Goal: Task Accomplishment & Management: Use online tool/utility

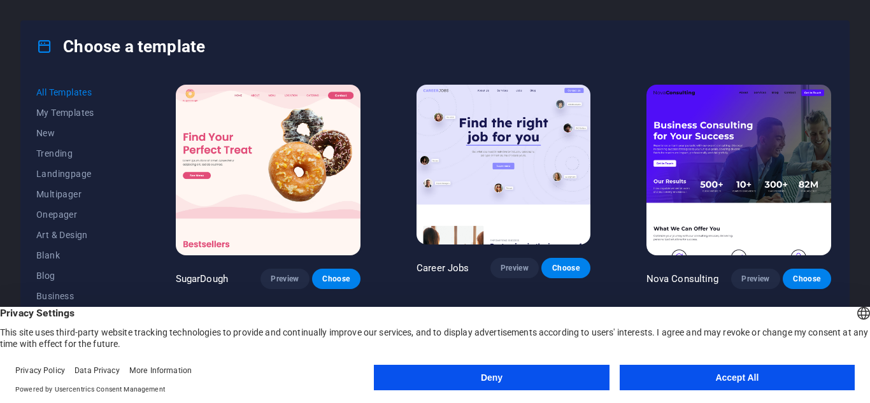
click at [754, 366] on button "Accept All" at bounding box center [736, 377] width 235 height 25
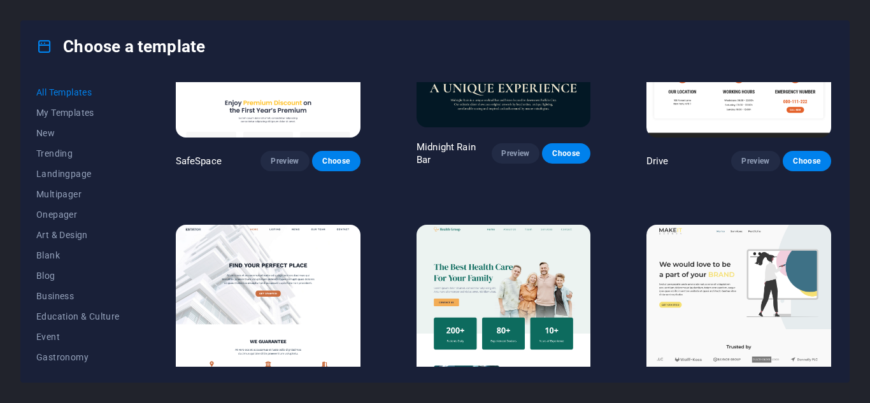
scroll to position [2441, 0]
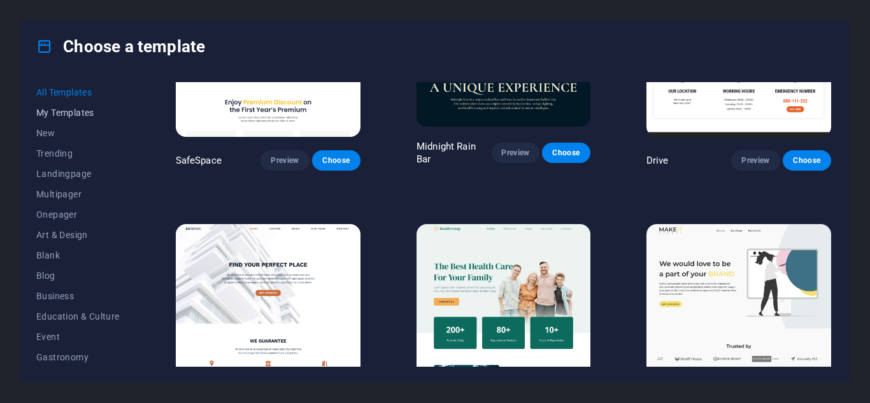
click at [74, 113] on span "My Templates" at bounding box center [77, 113] width 83 height 10
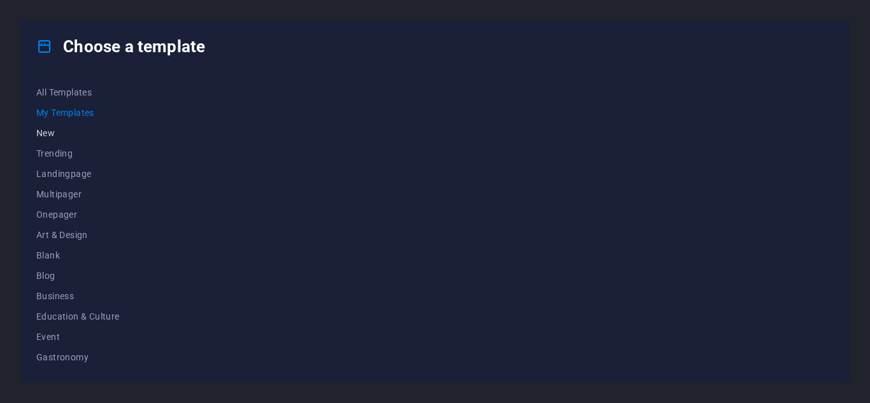
click at [45, 129] on span "New" at bounding box center [77, 133] width 83 height 10
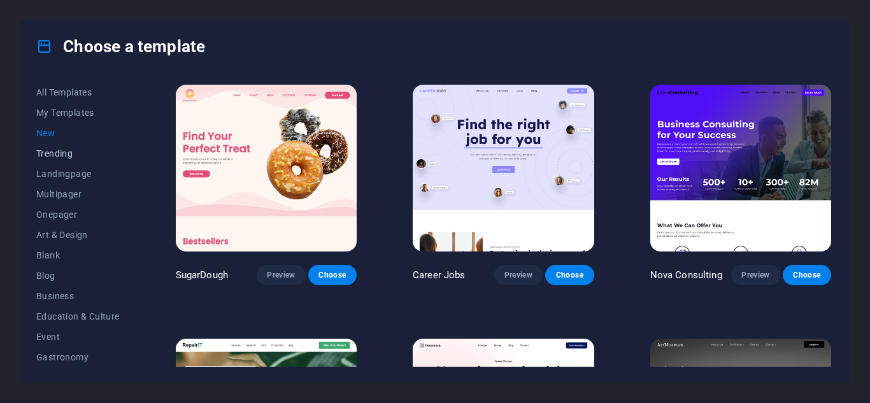
click at [53, 156] on span "Trending" at bounding box center [77, 153] width 83 height 10
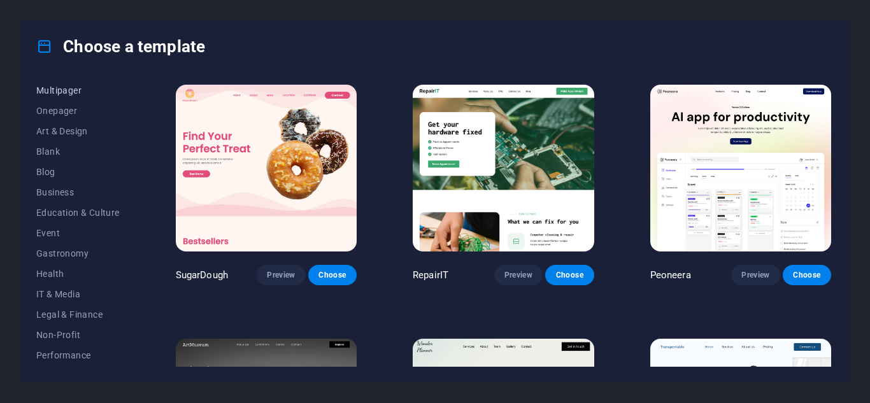
scroll to position [104, 0]
click at [45, 169] on span "Blog" at bounding box center [77, 171] width 83 height 10
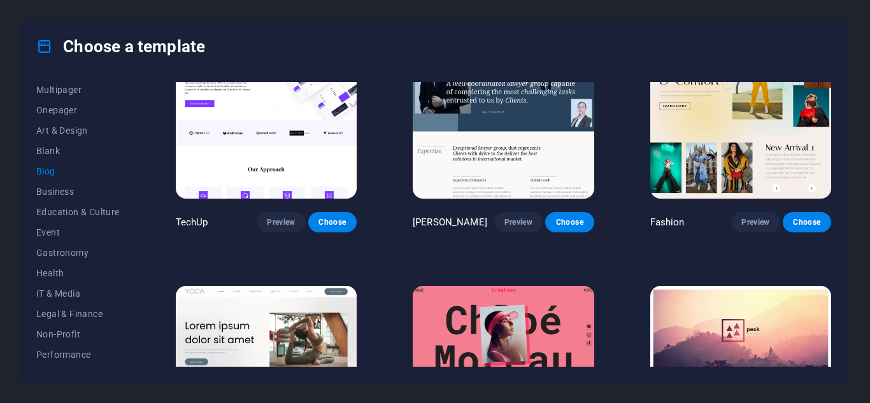
scroll to position [1329, 0]
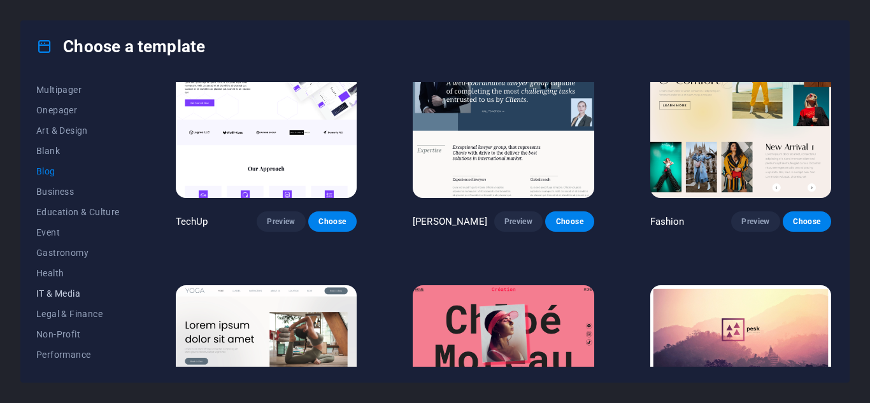
click at [71, 299] on button "IT & Media" at bounding box center [77, 293] width 83 height 20
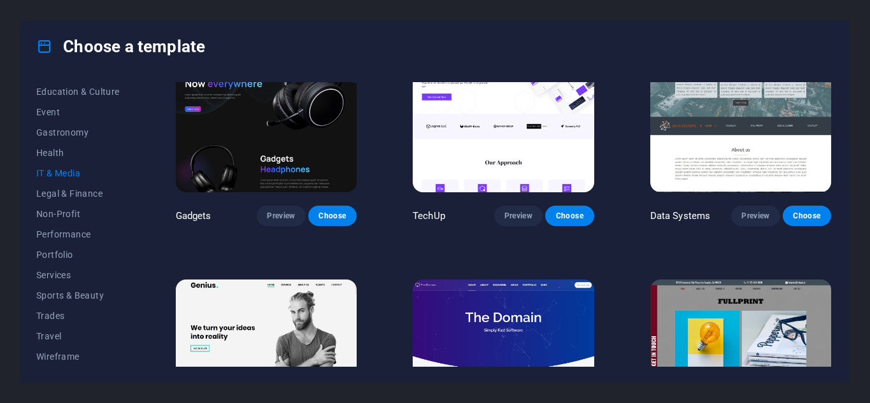
scroll to position [0, 0]
click at [53, 153] on span "Trending" at bounding box center [77, 153] width 83 height 10
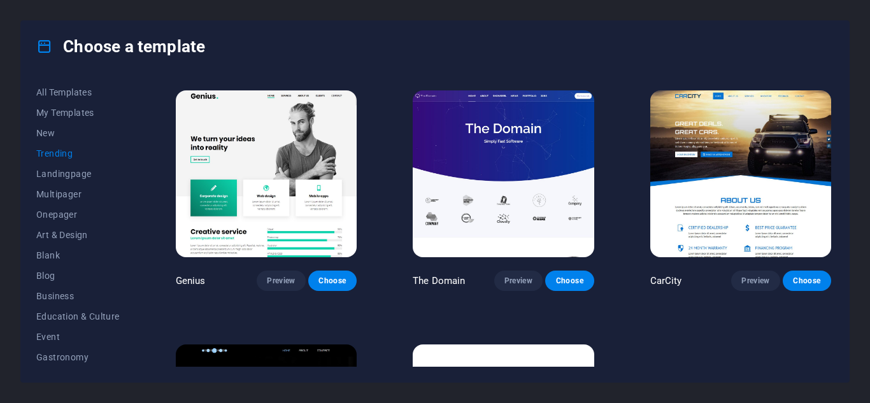
scroll to position [1180, 0]
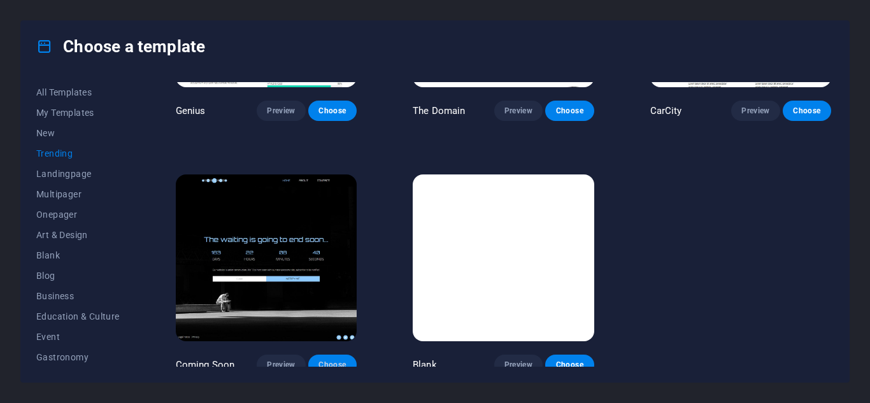
click at [333, 360] on span "Choose" at bounding box center [332, 365] width 28 height 10
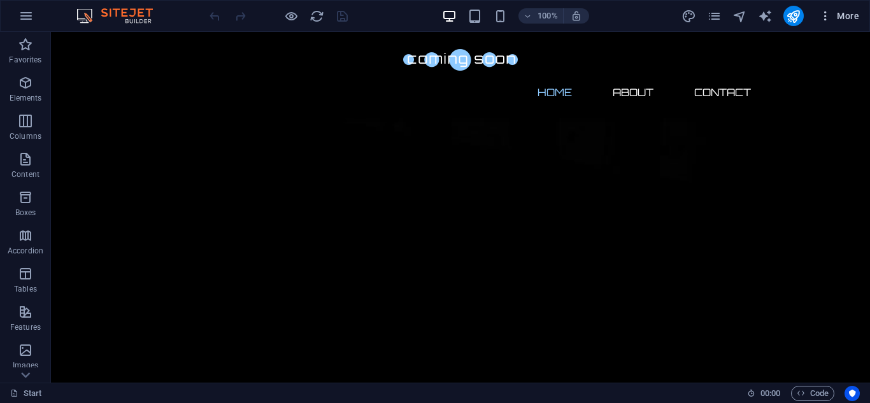
click at [840, 13] on span "More" at bounding box center [839, 16] width 40 height 13
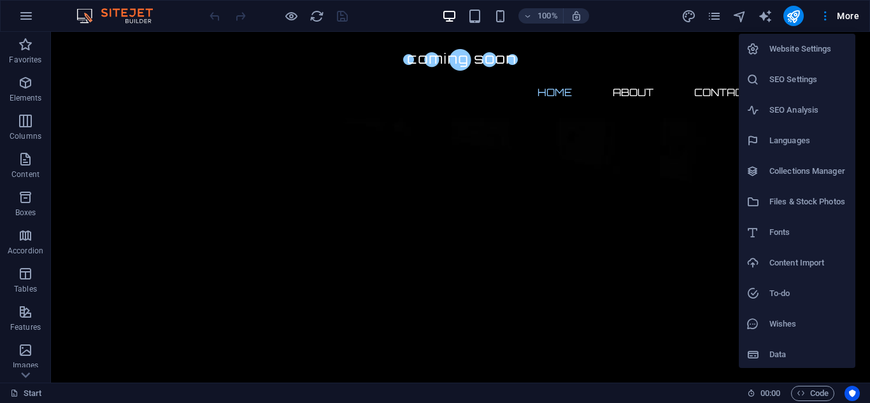
click at [836, 13] on div at bounding box center [435, 201] width 870 height 403
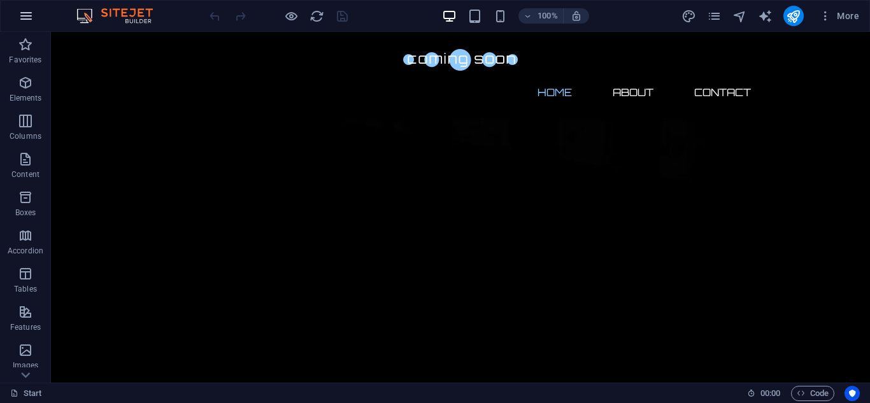
click at [31, 23] on icon "button" at bounding box center [25, 15] width 15 height 15
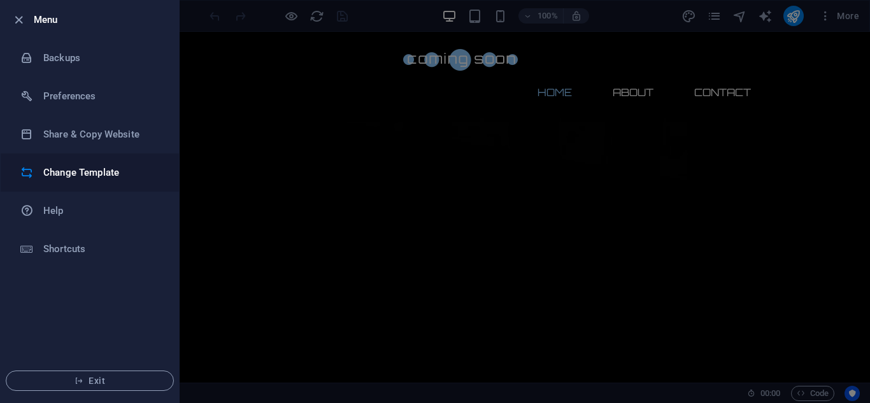
click at [87, 171] on h6 "Change Template" at bounding box center [102, 172] width 118 height 15
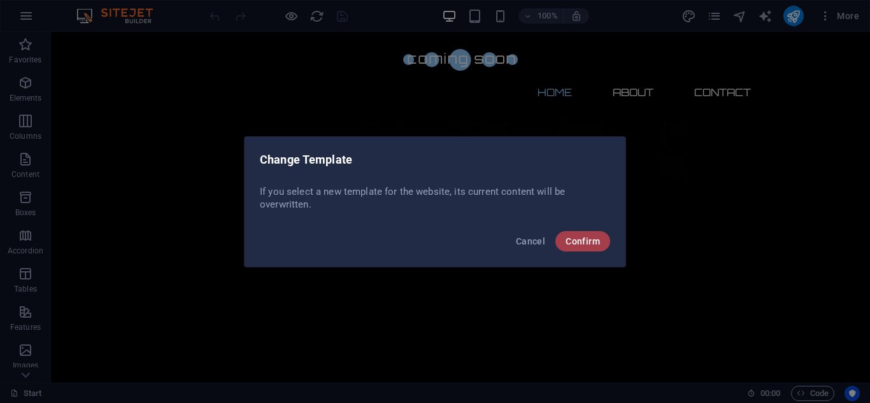
click at [569, 241] on span "Confirm" at bounding box center [582, 241] width 34 height 10
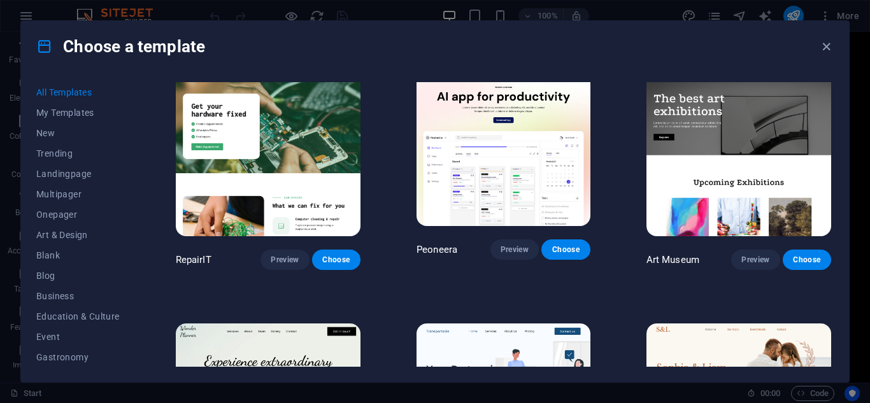
scroll to position [279, 0]
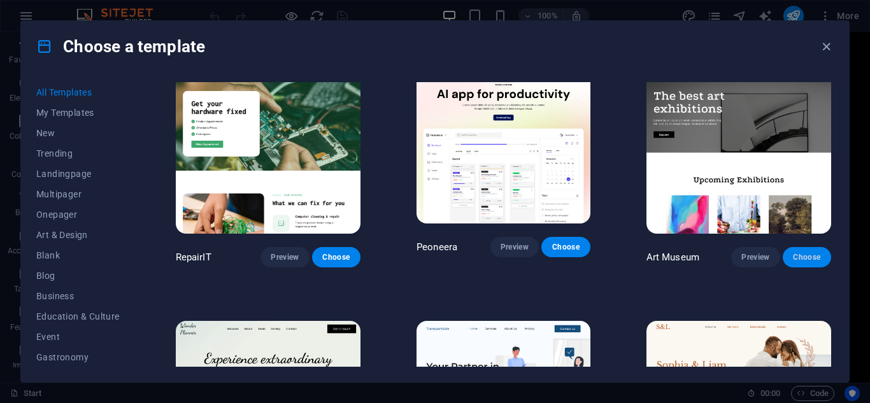
click at [793, 252] on span "Choose" at bounding box center [807, 257] width 28 height 10
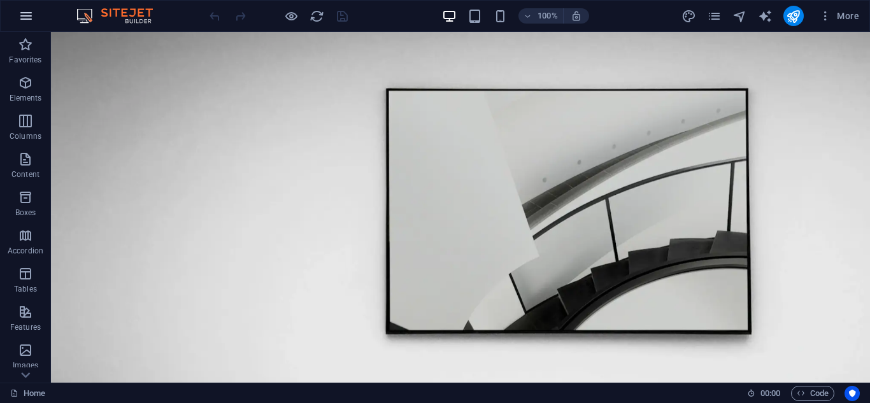
click at [24, 15] on icon "button" at bounding box center [25, 15] width 15 height 15
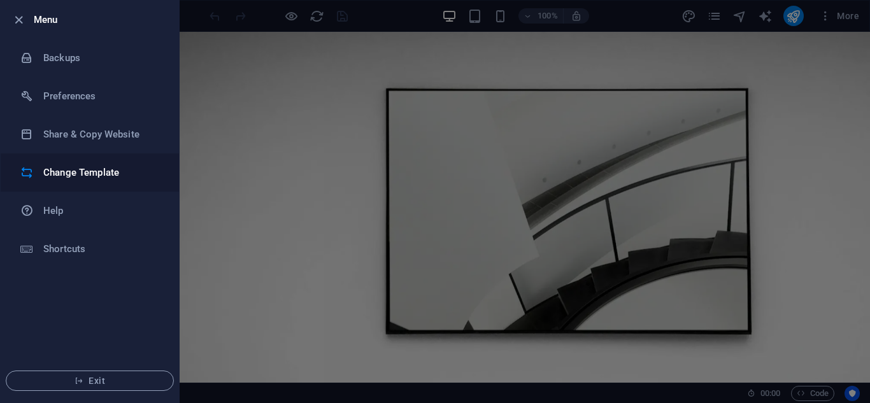
click at [50, 165] on h6 "Change Template" at bounding box center [102, 172] width 118 height 15
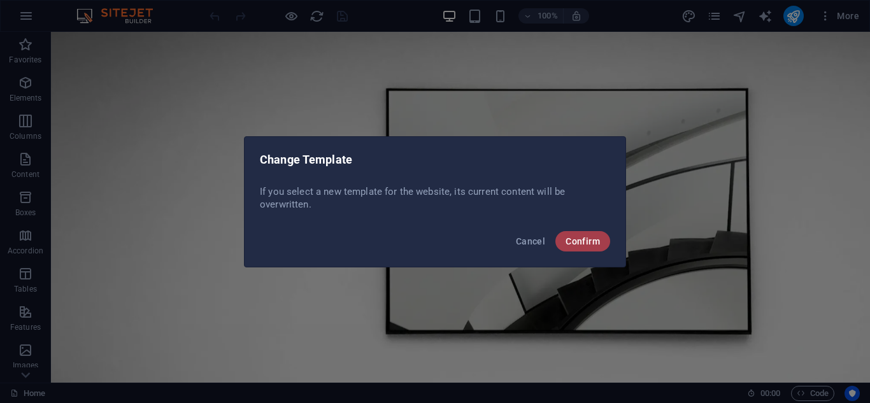
click at [572, 242] on span "Confirm" at bounding box center [582, 241] width 34 height 10
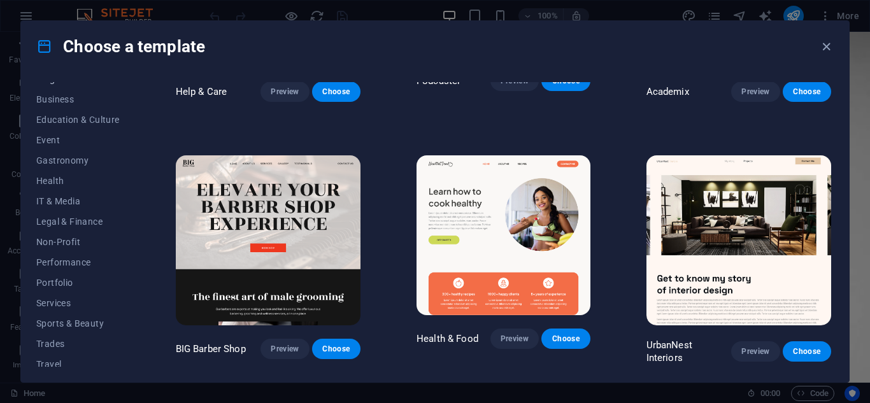
scroll to position [225, 0]
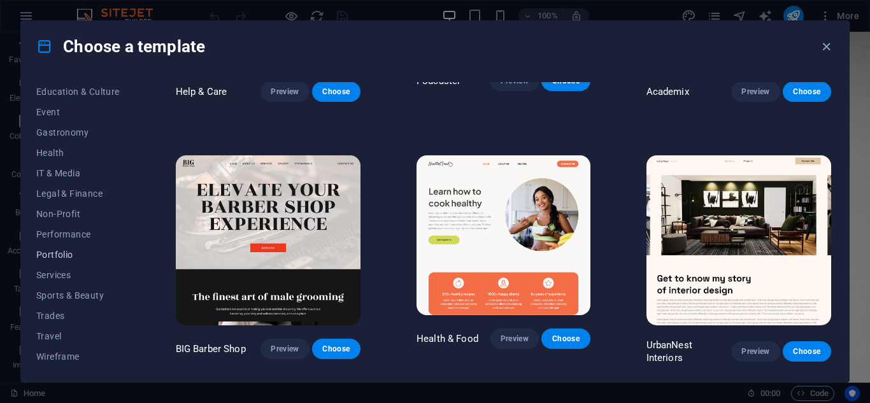
click at [52, 257] on span "Portfolio" at bounding box center [77, 255] width 83 height 10
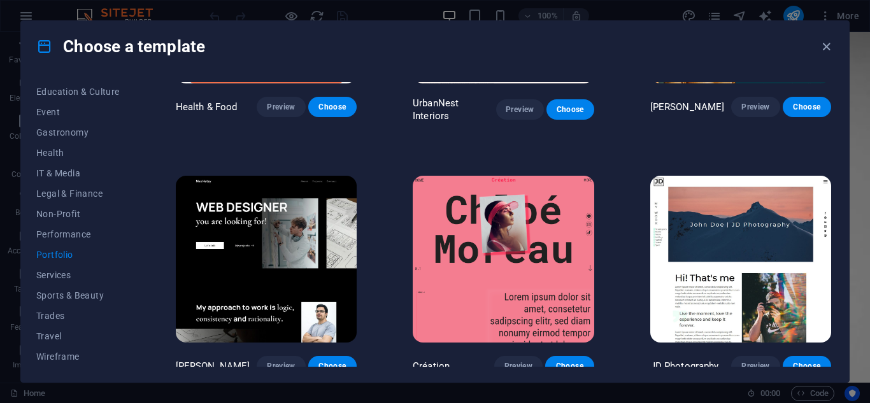
scroll to position [171, 0]
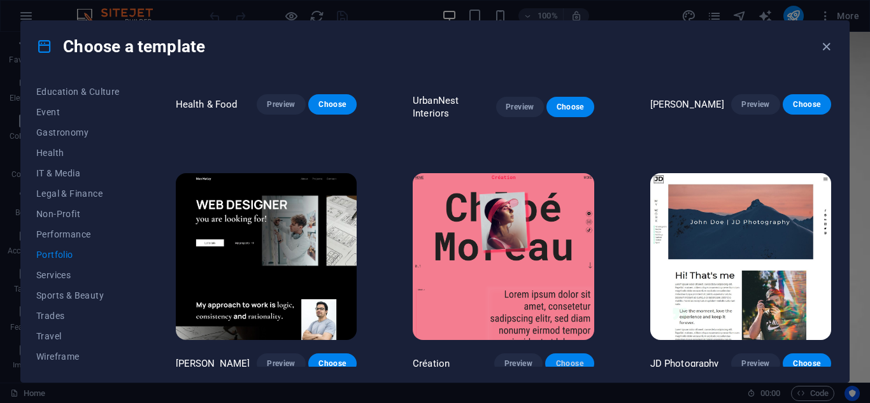
click at [555, 358] on span "Choose" at bounding box center [569, 363] width 28 height 10
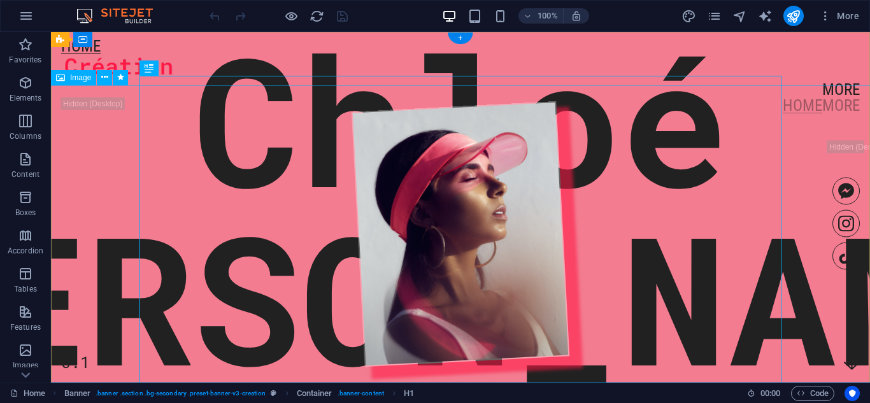
click at [265, 181] on figure at bounding box center [460, 234] width 831 height 298
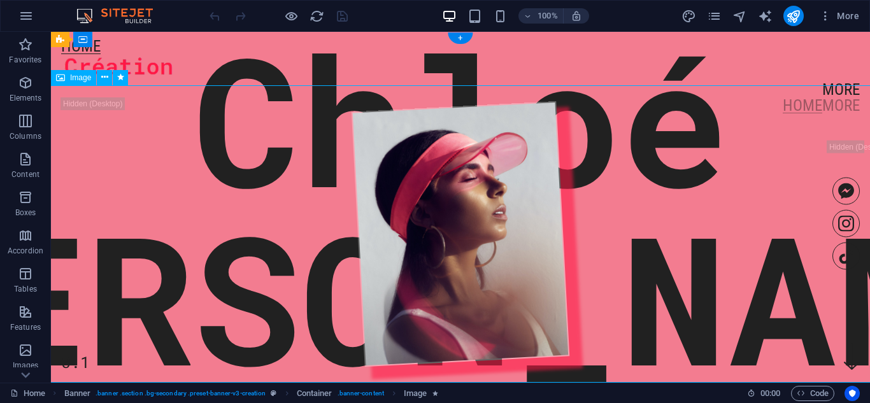
click at [265, 181] on figure at bounding box center [460, 234] width 831 height 298
select select "%"
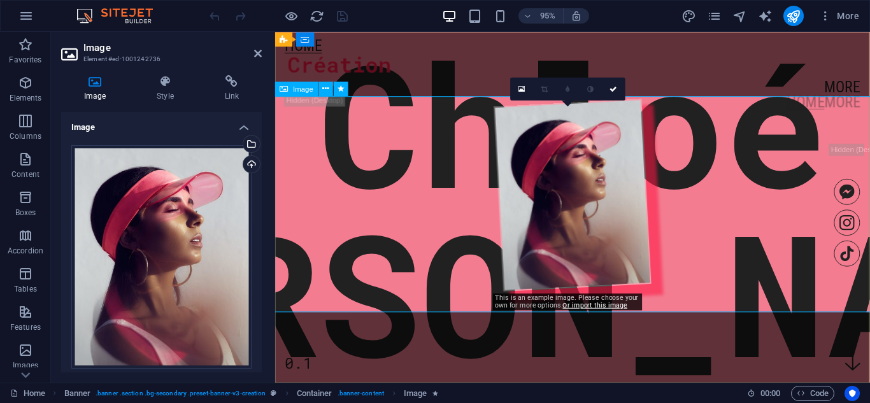
click at [395, 236] on figure at bounding box center [588, 203] width 635 height 227
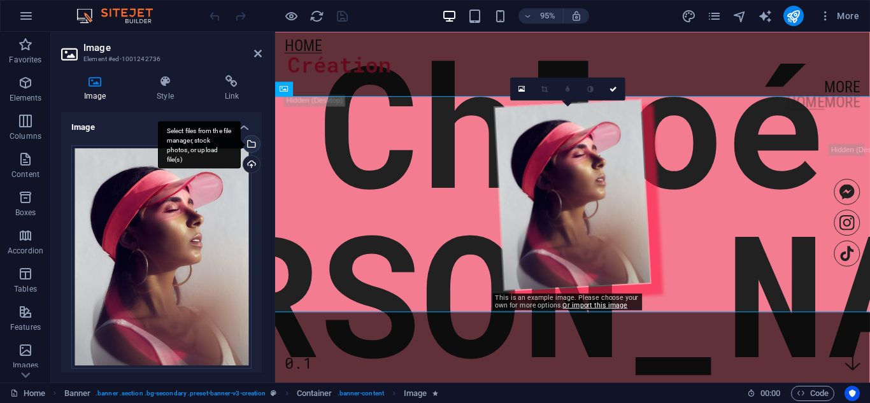
click at [241, 145] on div "Select files from the file manager, stock photos, or upload file(s)" at bounding box center [199, 145] width 83 height 48
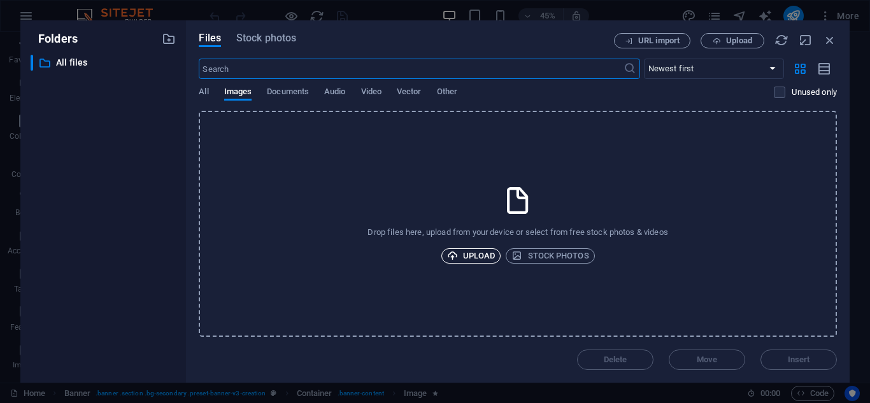
click at [486, 255] on span "Upload" at bounding box center [471, 255] width 48 height 15
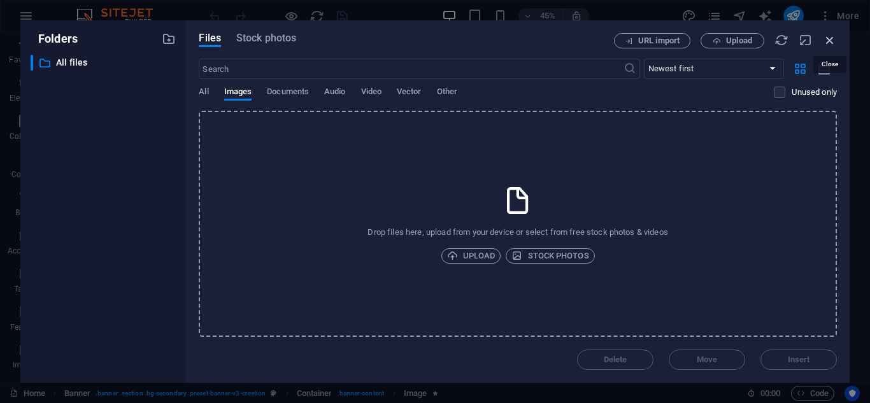
click at [834, 34] on icon "button" at bounding box center [829, 40] width 14 height 14
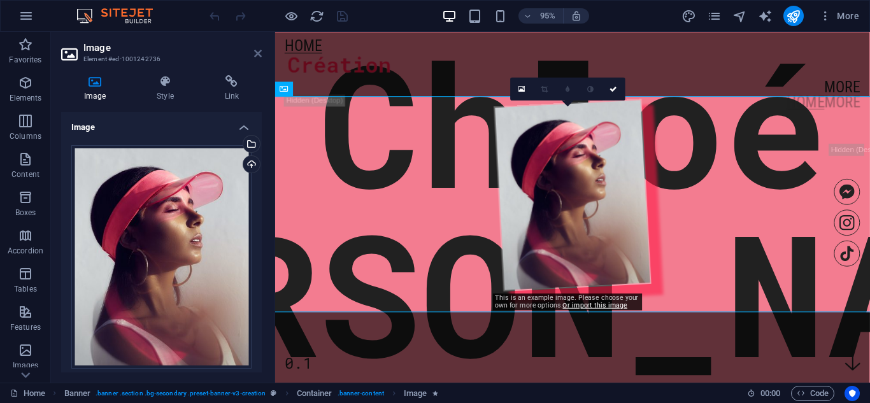
click at [257, 50] on icon at bounding box center [258, 53] width 8 height 10
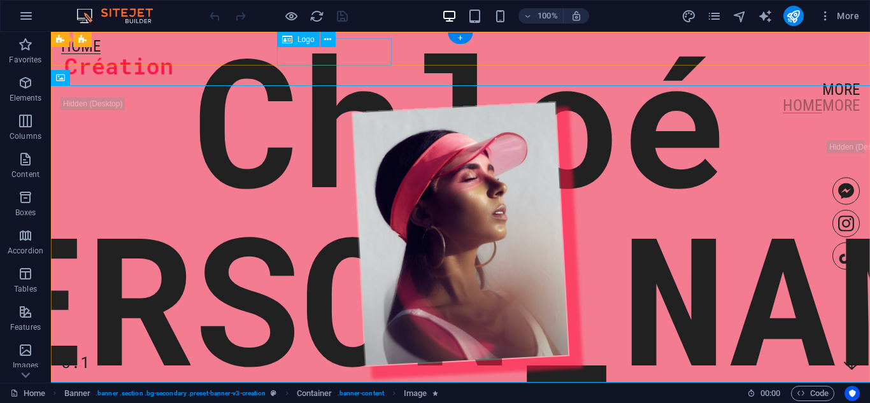
click at [292, 54] on div at bounding box center [460, 67] width 798 height 27
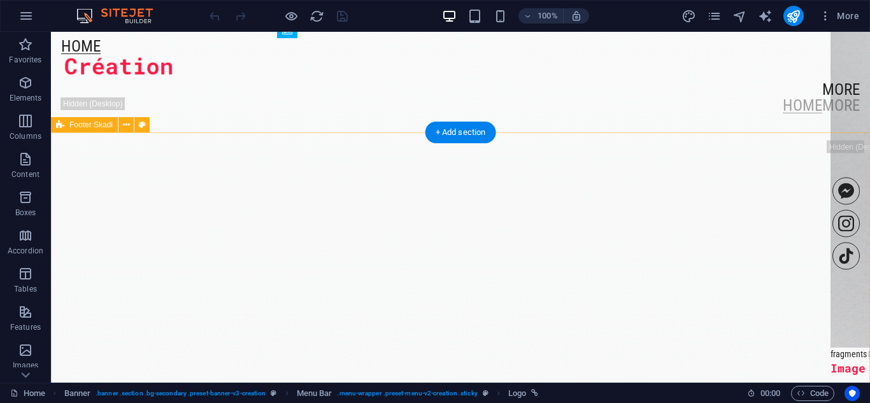
scroll to position [3263, 0]
